Goal: Information Seeking & Learning: Learn about a topic

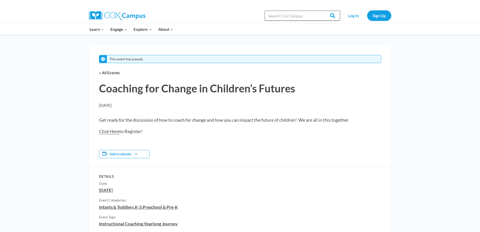
click at [321, 17] on input "Search in [URL][DOMAIN_NAME]" at bounding box center [303, 16] width 76 height 10
paste input "Instructional Coaching for Change in Children's Futures"
type input "Instructional Coaching for Change in Children's Futures"
click at [321, 11] on input "Search" at bounding box center [331, 16] width 20 height 10
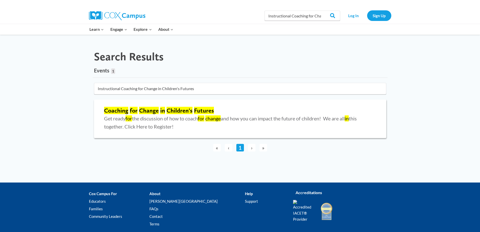
click at [173, 110] on mark "Children's" at bounding box center [180, 110] width 26 height 7
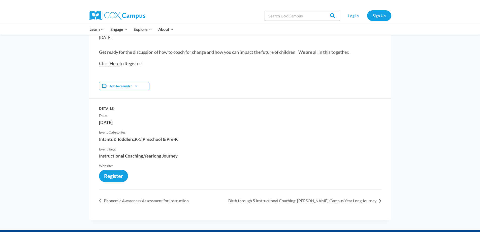
scroll to position [76, 0]
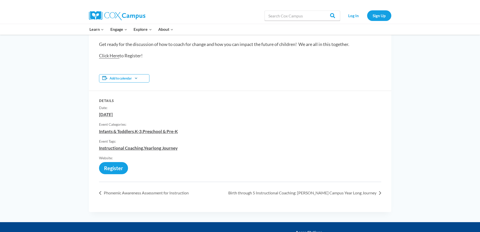
click at [110, 56] on link "Click Here" at bounding box center [109, 56] width 20 height 6
click at [116, 149] on link "Instructional Coaching" at bounding box center [121, 147] width 44 height 5
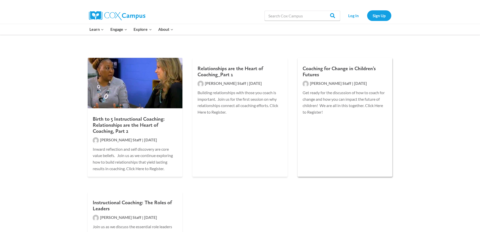
scroll to position [76, 0]
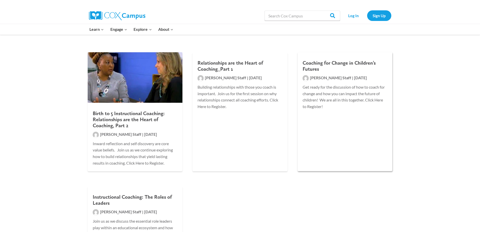
click at [353, 100] on p "Get ready for the discussion of how to coach for change and how you can impact …" at bounding box center [345, 97] width 85 height 26
